Goal: Information Seeking & Learning: Learn about a topic

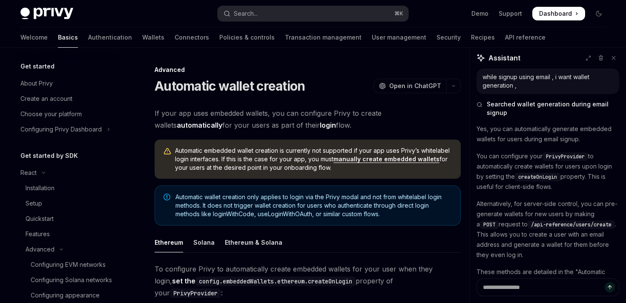
scroll to position [83, 0]
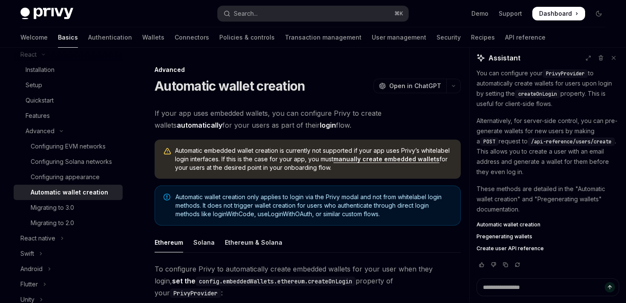
click at [555, 14] on span "Dashboard" at bounding box center [555, 13] width 33 height 9
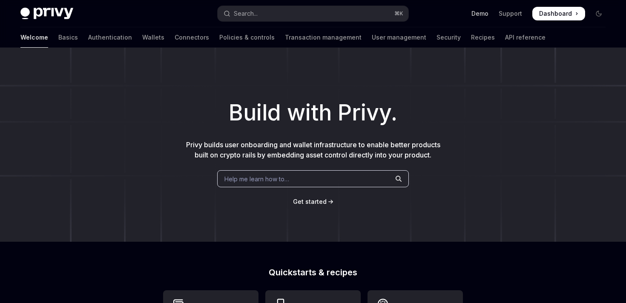
click at [479, 16] on link "Demo" at bounding box center [479, 13] width 17 height 9
click at [44, 10] on img at bounding box center [46, 14] width 53 height 12
click at [505, 39] on link "API reference" at bounding box center [525, 37] width 40 height 20
type textarea "*"
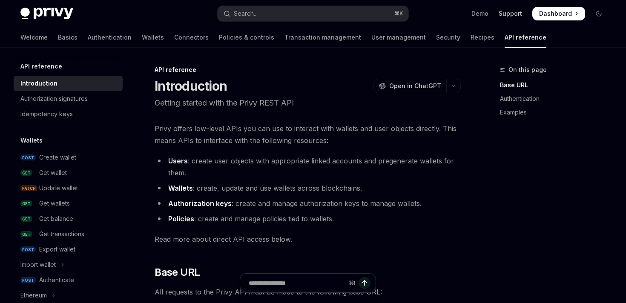
click at [512, 13] on link "Support" at bounding box center [509, 13] width 23 height 9
